Goal: Information Seeking & Learning: Learn about a topic

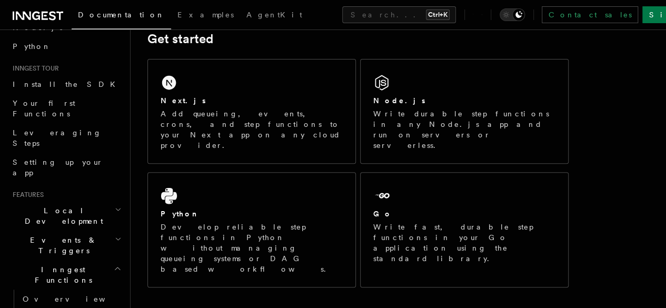
scroll to position [77, 0]
click at [81, 201] on h2 "Local Development" at bounding box center [65, 216] width 115 height 30
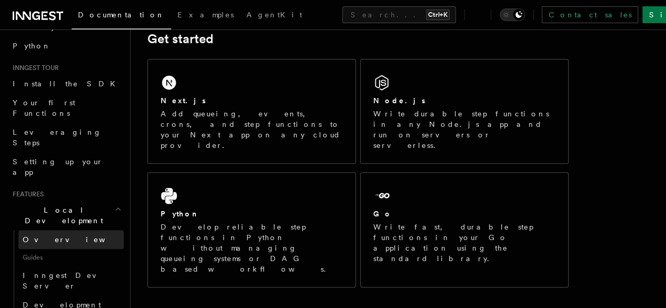
click at [73, 230] on link "Overview" at bounding box center [70, 239] width 105 height 19
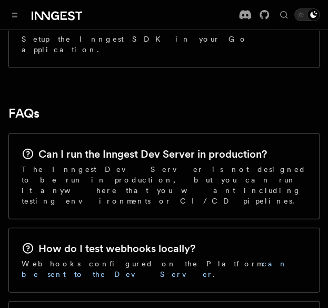
scroll to position [1521, 0]
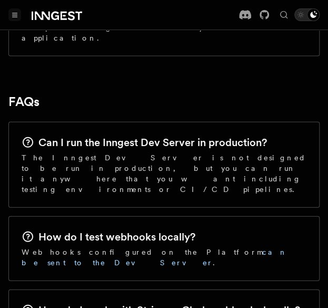
click at [12, 15] on icon "Toggle navigation" at bounding box center [14, 15] width 5 height 5
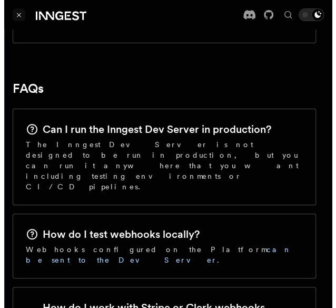
scroll to position [1520, 0]
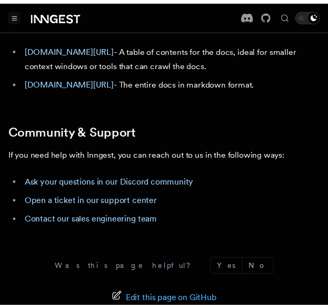
scroll to position [160, 0]
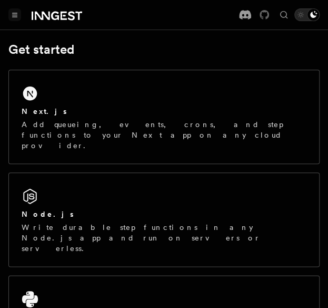
click at [262, 15] on icon at bounding box center [264, 14] width 9 height 9
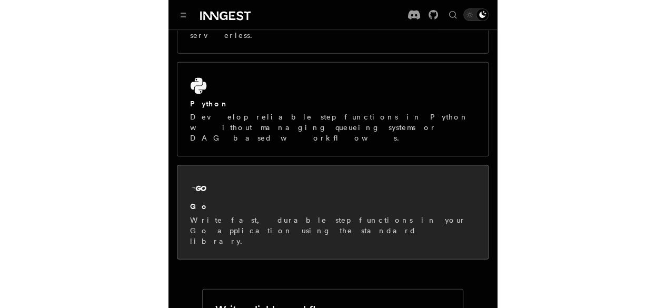
scroll to position [339, 0]
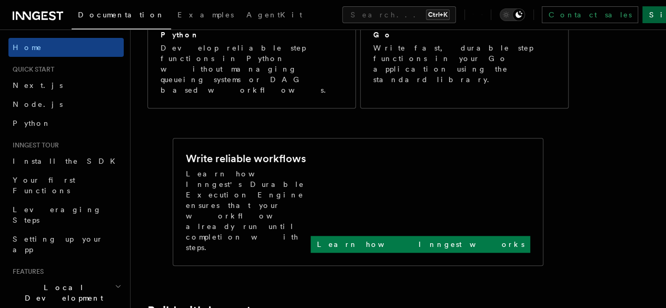
click at [328, 8] on link "Sign Up" at bounding box center [678, 14] width 70 height 17
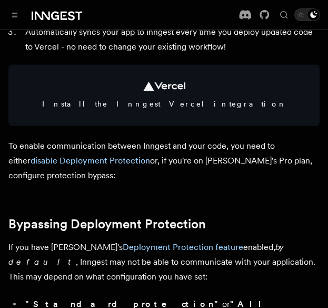
scroll to position [605, 0]
